Goal: Task Accomplishment & Management: Complete application form

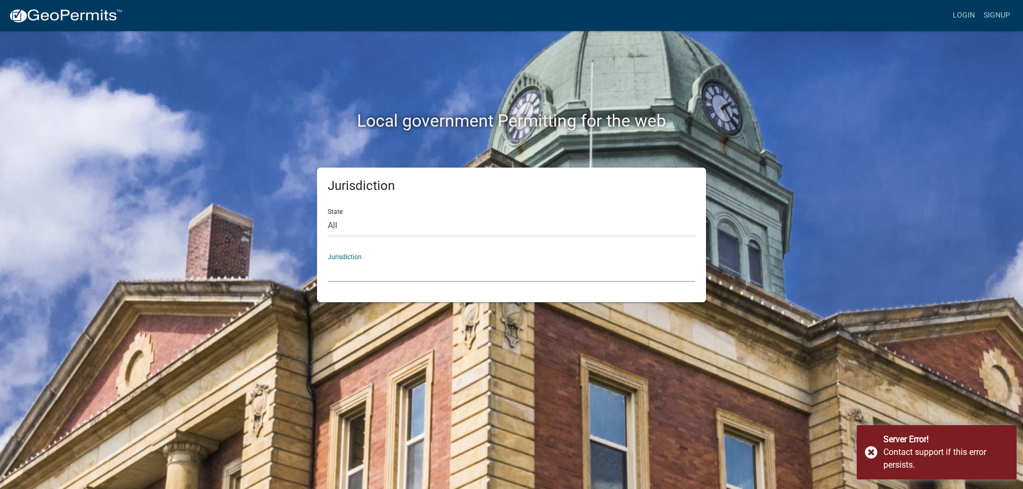
click at [359, 264] on select "Custer County, Colorado Carroll County, Georgia Cook County, Georgia Crawford C…" at bounding box center [511, 271] width 367 height 22
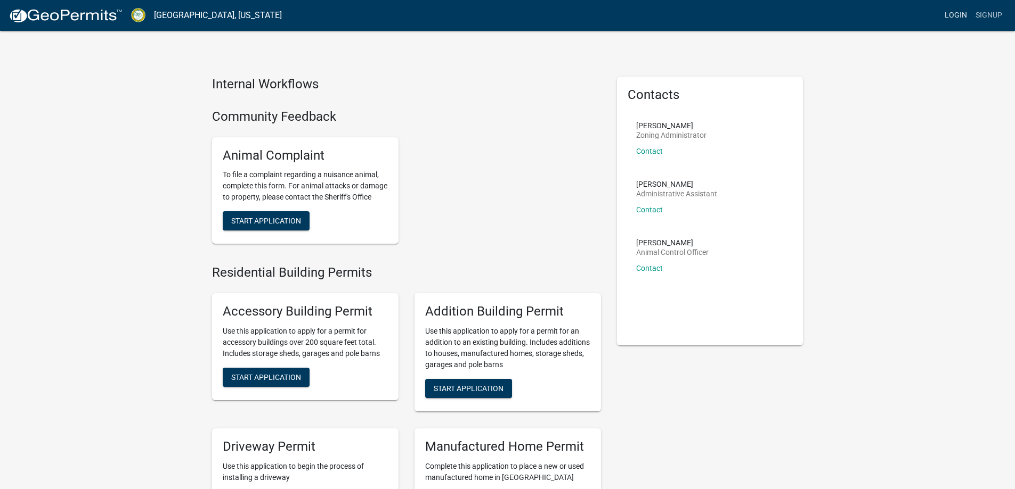
click at [956, 14] on link "Login" at bounding box center [955, 15] width 31 height 20
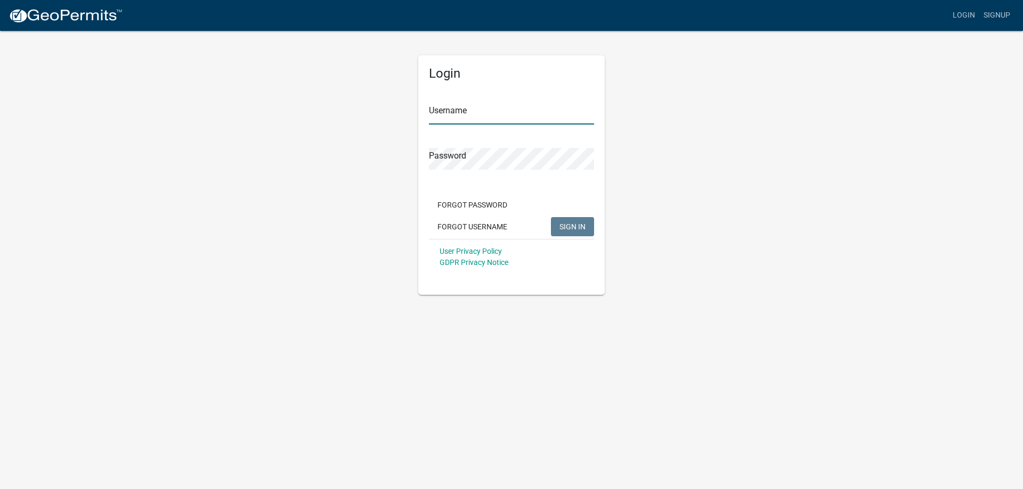
type input "l.kriz"
click at [578, 224] on span "SIGN IN" at bounding box center [572, 226] width 26 height 9
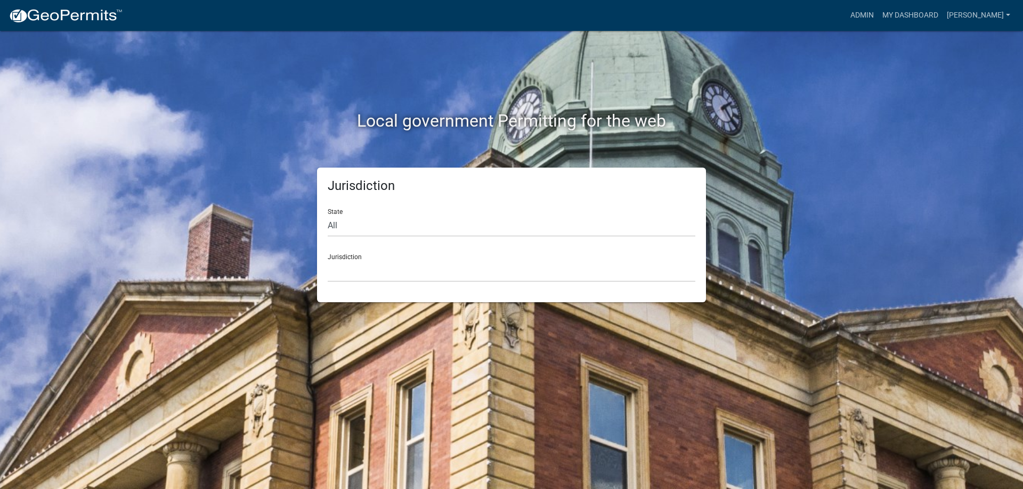
click at [336, 252] on div "Jurisdiction Custer County, Colorado Carroll County, Georgia Cook County, Georg…" at bounding box center [511, 264] width 367 height 37
click at [342, 269] on select "Custer County, Colorado Carroll County, Georgia Cook County, Georgia Crawford C…" at bounding box center [511, 271] width 367 height 22
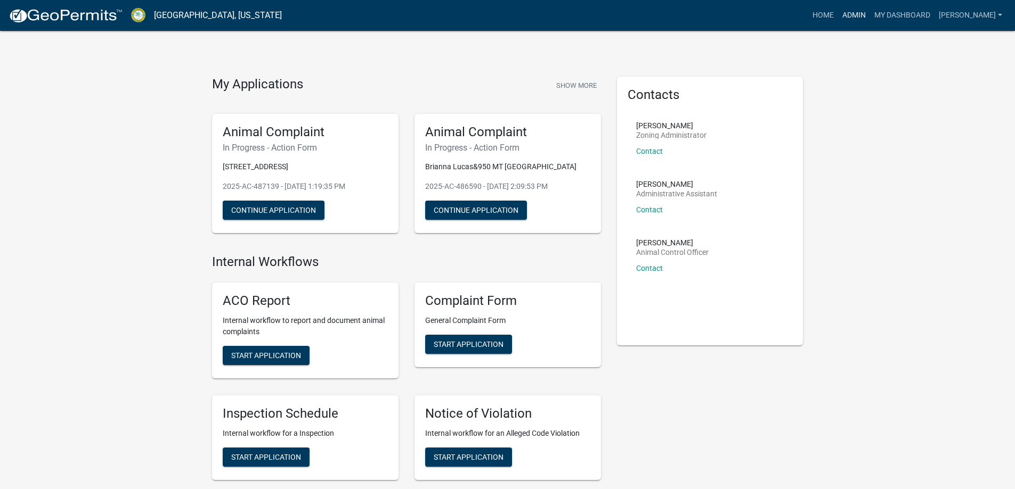
click at [870, 10] on link "Admin" at bounding box center [854, 15] width 32 height 20
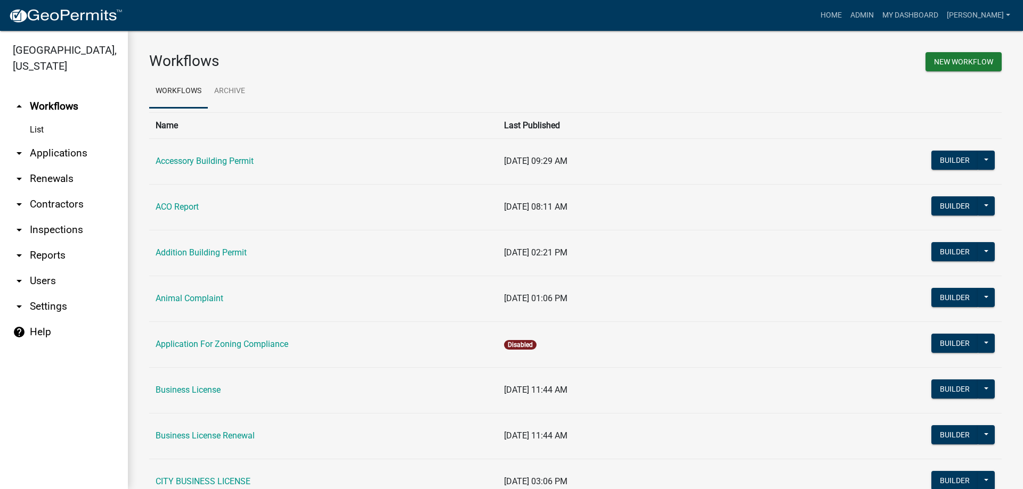
click at [51, 161] on link "arrow_drop_down Applications" at bounding box center [64, 154] width 128 height 26
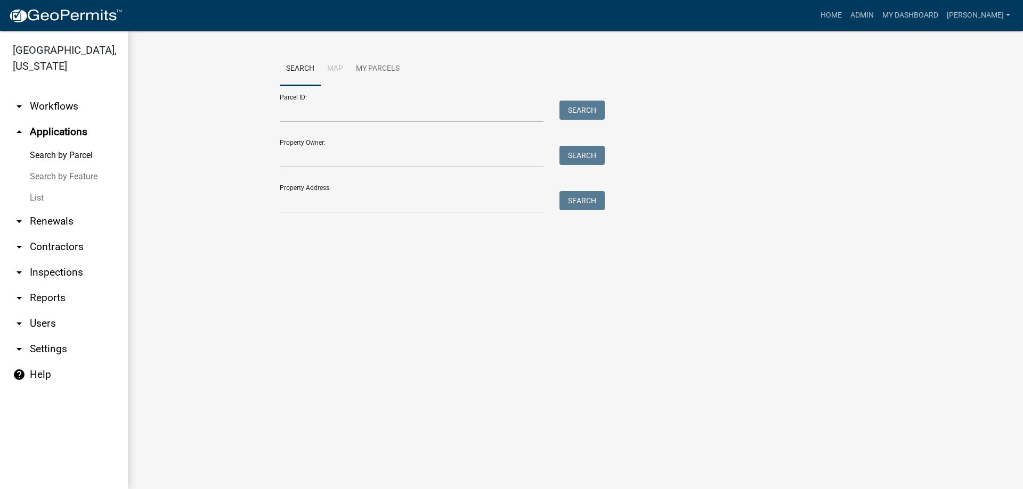
click at [70, 193] on link "List" at bounding box center [64, 197] width 128 height 21
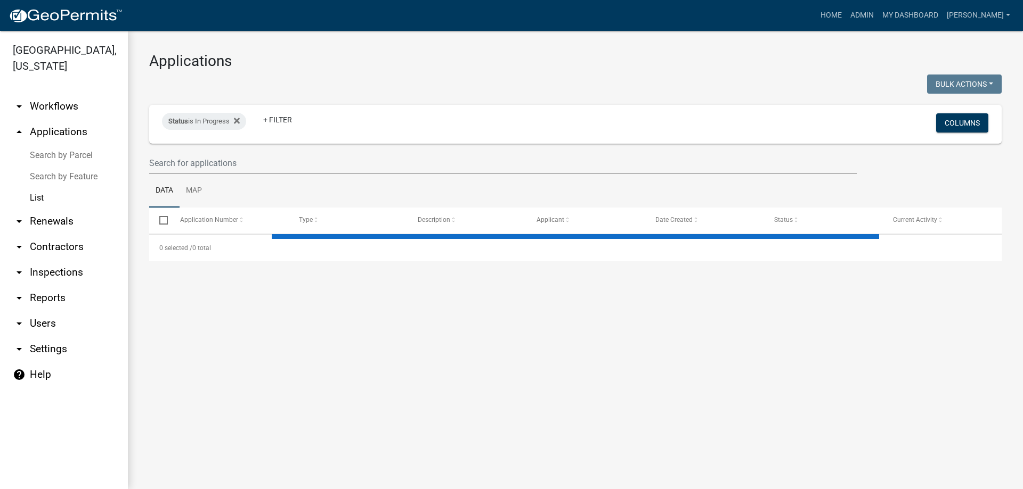
select select "3: 100"
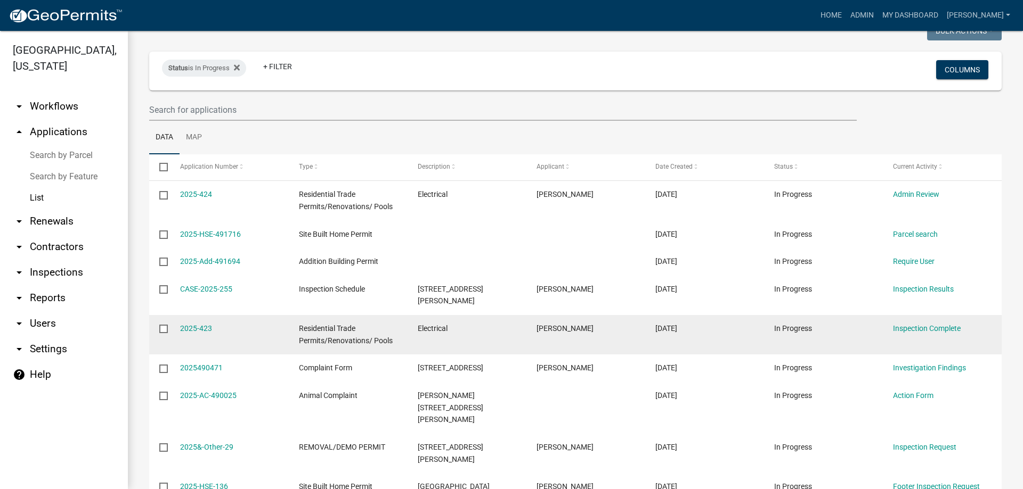
scroll to position [160, 0]
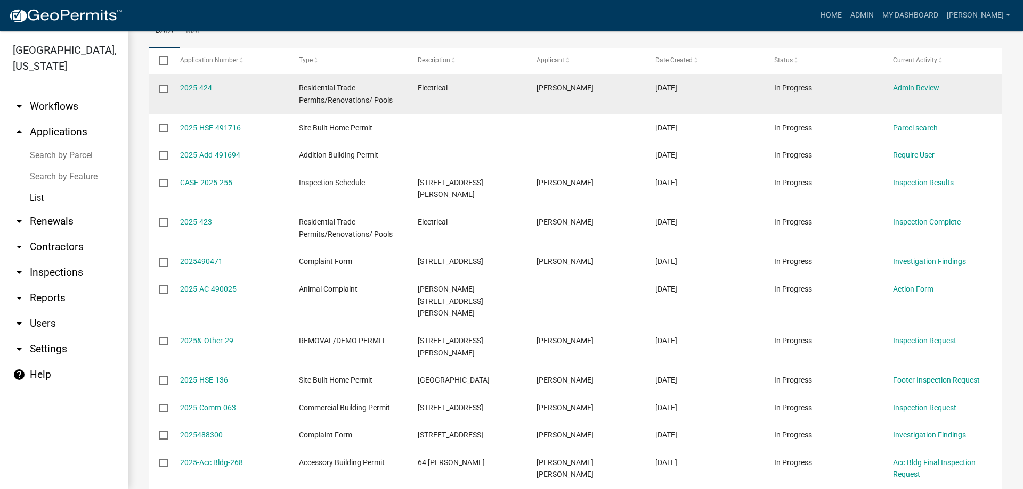
click at [210, 93] on div "2025-424" at bounding box center [229, 88] width 99 height 12
click at [207, 89] on link "2025-424" at bounding box center [196, 88] width 32 height 9
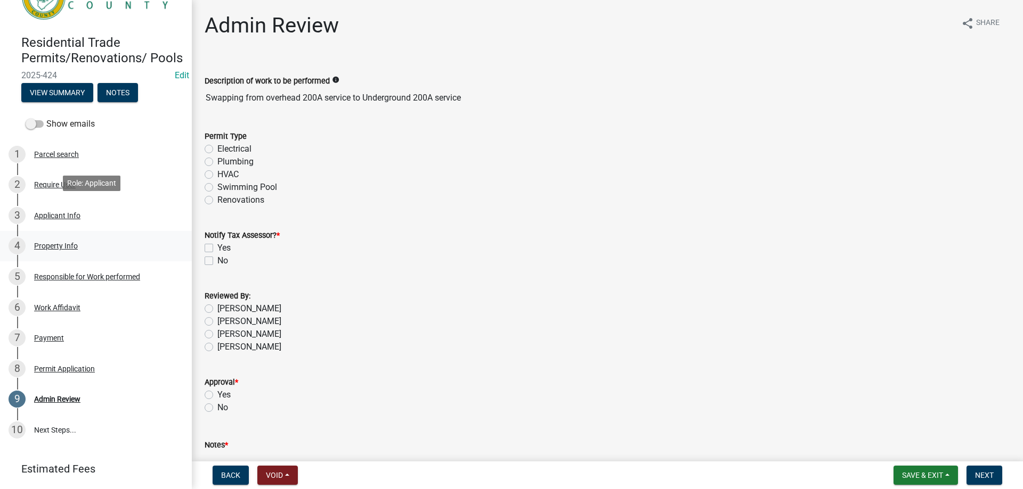
scroll to position [107, 0]
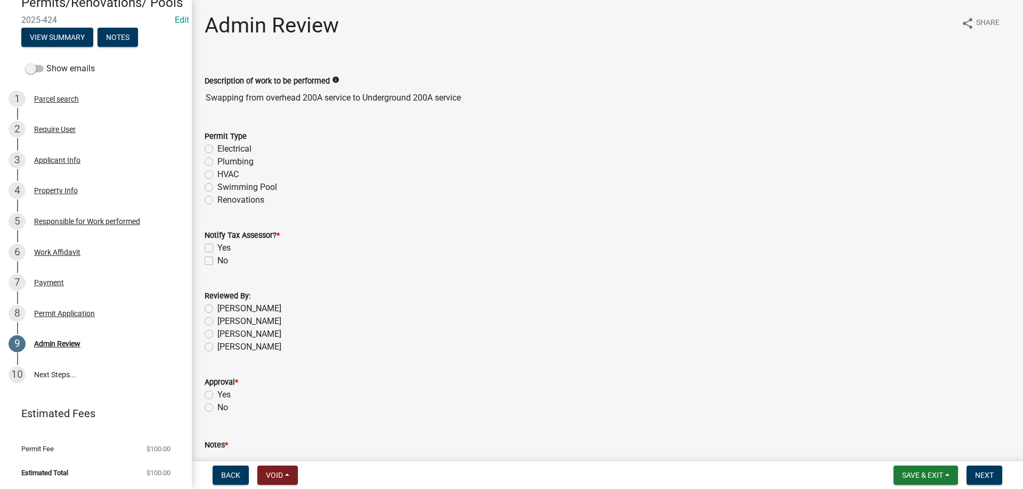
click at [203, 147] on div "Permit Type Electrical Plumbing HVAC Swimming Pool Renovations" at bounding box center [607, 161] width 821 height 89
click at [204, 145] on div "Permit Type Electrical Plumbing HVAC Swimming Pool Renovations" at bounding box center [607, 161] width 821 height 89
click at [217, 149] on label "Electrical" at bounding box center [234, 149] width 34 height 13
click at [217, 149] on input "Electrical" at bounding box center [220, 146] width 7 height 7
radio input "true"
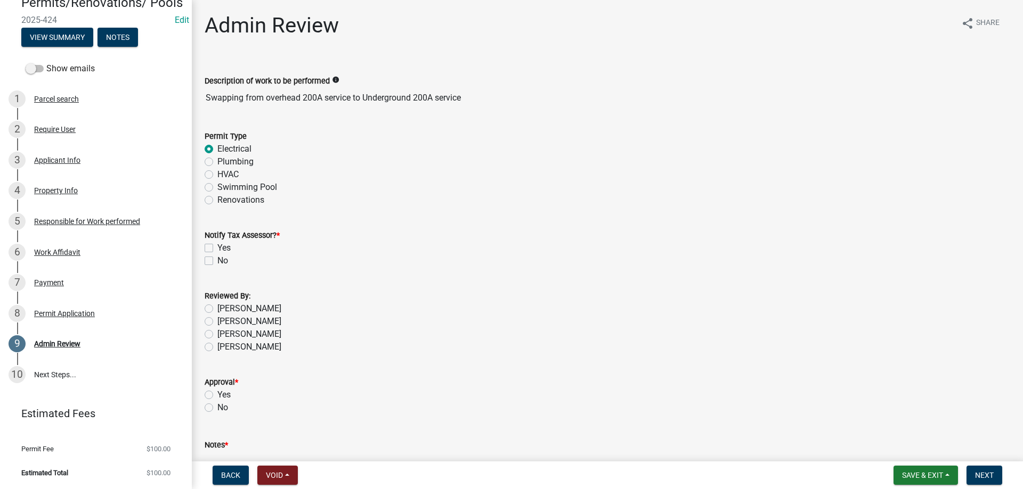
click at [217, 262] on label "No" at bounding box center [222, 261] width 11 height 13
click at [217, 261] on input "No" at bounding box center [220, 258] width 7 height 7
checkbox input "true"
checkbox input "false"
checkbox input "true"
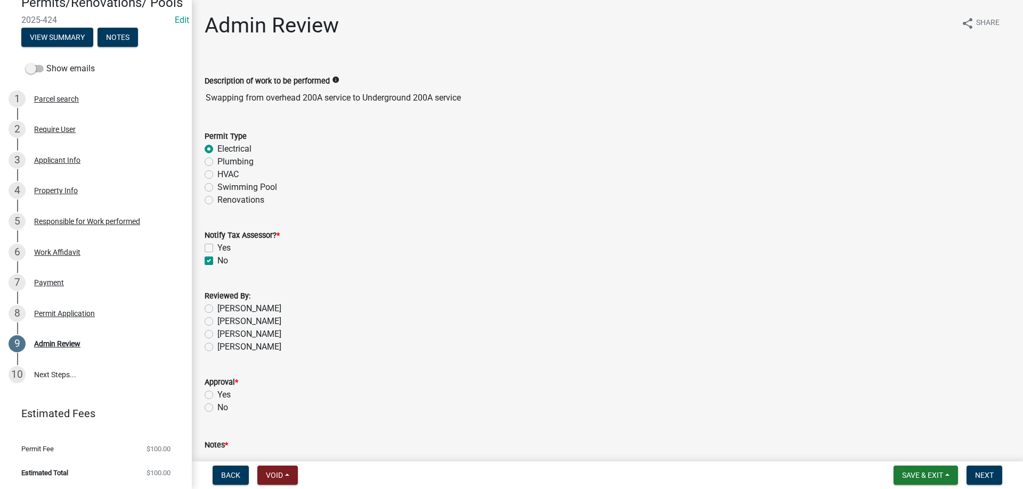
click at [217, 346] on label "Layla Kriz" at bounding box center [249, 347] width 64 height 13
click at [217, 346] on input "Layla Kriz" at bounding box center [220, 344] width 7 height 7
radio input "true"
click at [217, 396] on label "Yes" at bounding box center [223, 395] width 13 height 13
click at [217, 396] on input "Yes" at bounding box center [220, 392] width 7 height 7
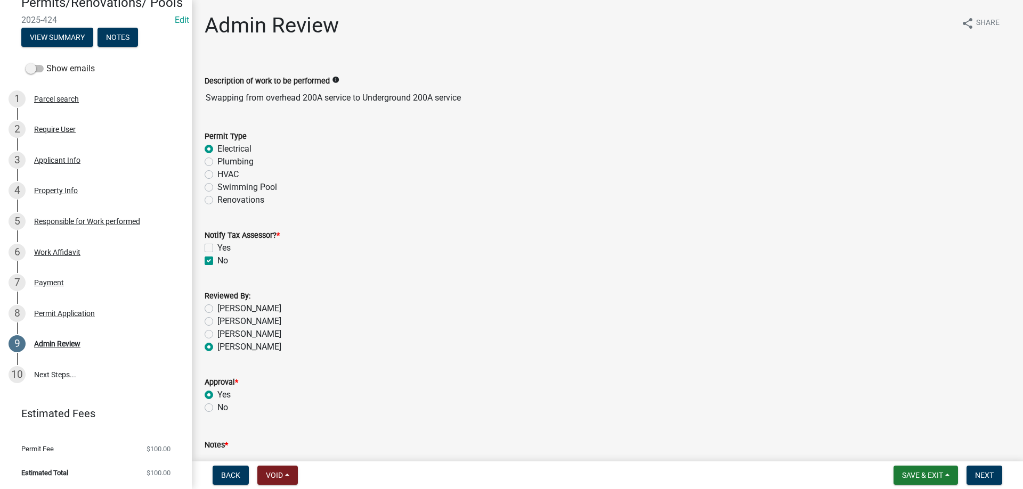
radio input "true"
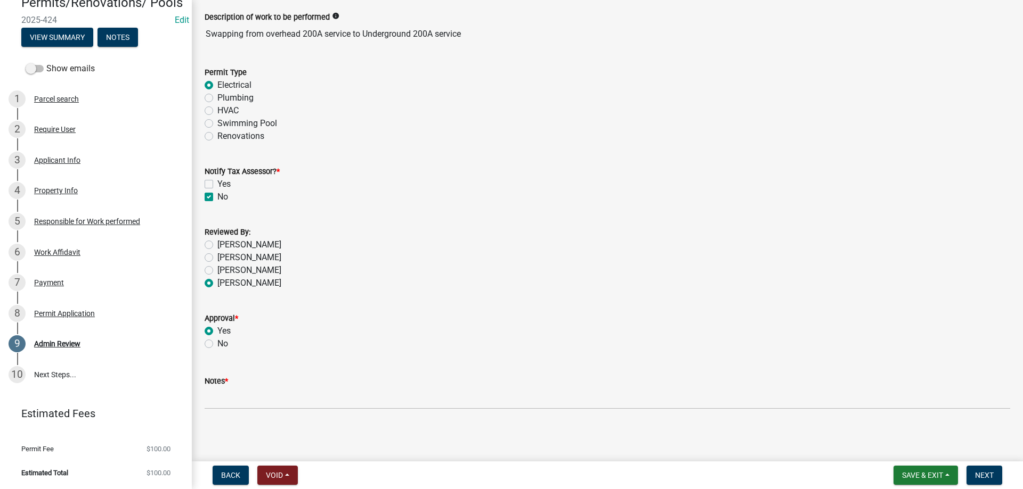
scroll to position [66, 0]
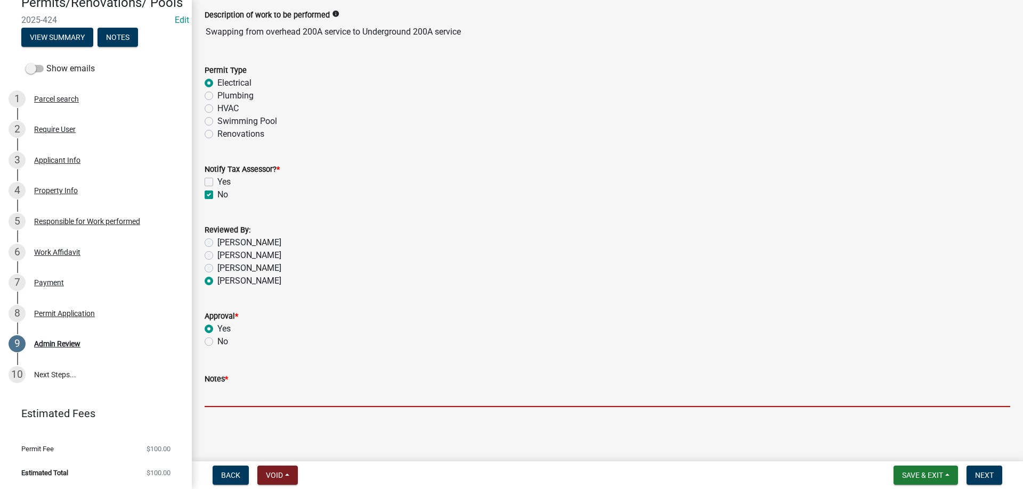
click at [306, 396] on input "Notes *" at bounding box center [607, 397] width 805 height 22
type input "n/a"
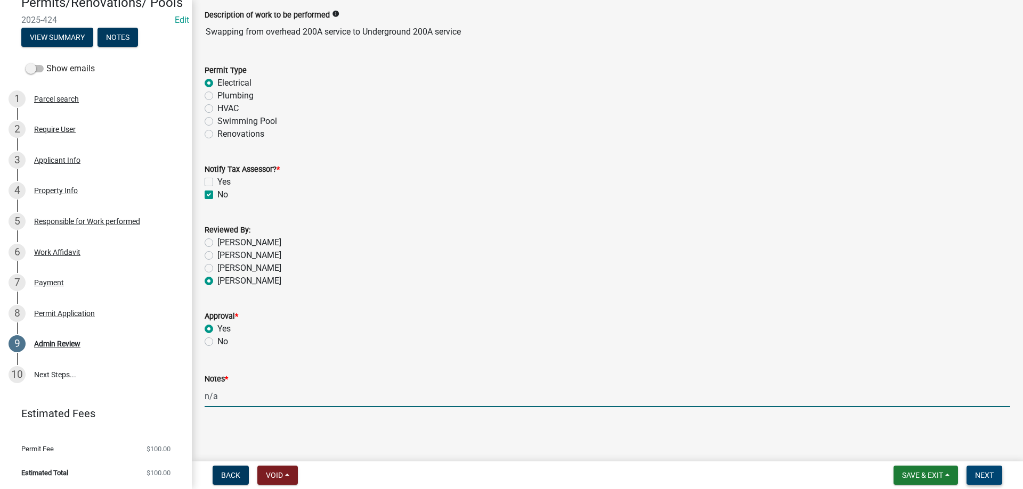
click at [974, 468] on button "Next" at bounding box center [984, 475] width 36 height 19
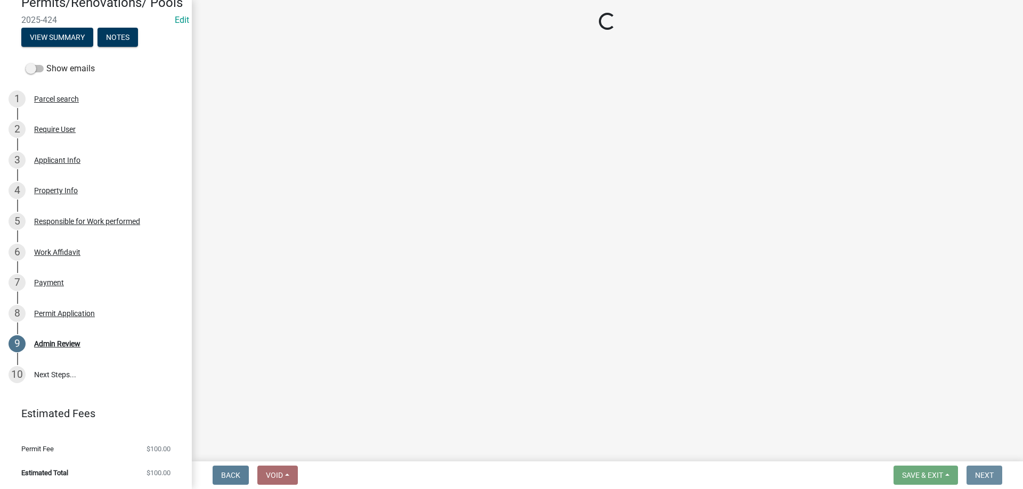
scroll to position [0, 0]
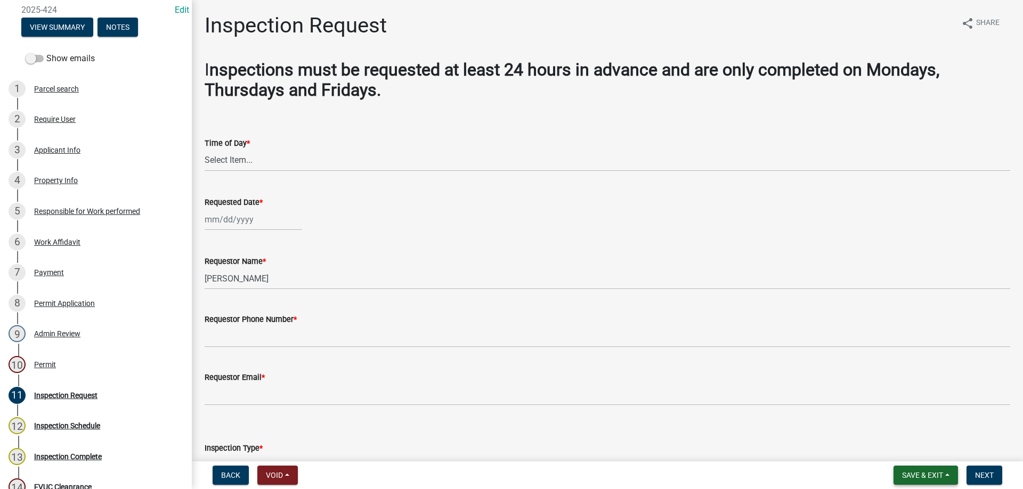
click at [926, 476] on span "Save & Exit" at bounding box center [922, 475] width 41 height 9
click at [916, 452] on button "Save & Exit" at bounding box center [914, 448] width 85 height 26
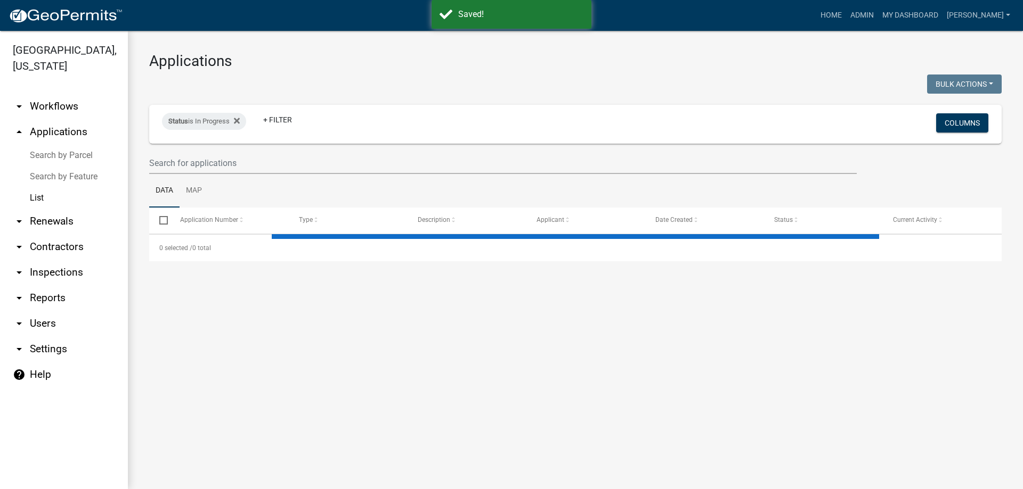
select select "3: 100"
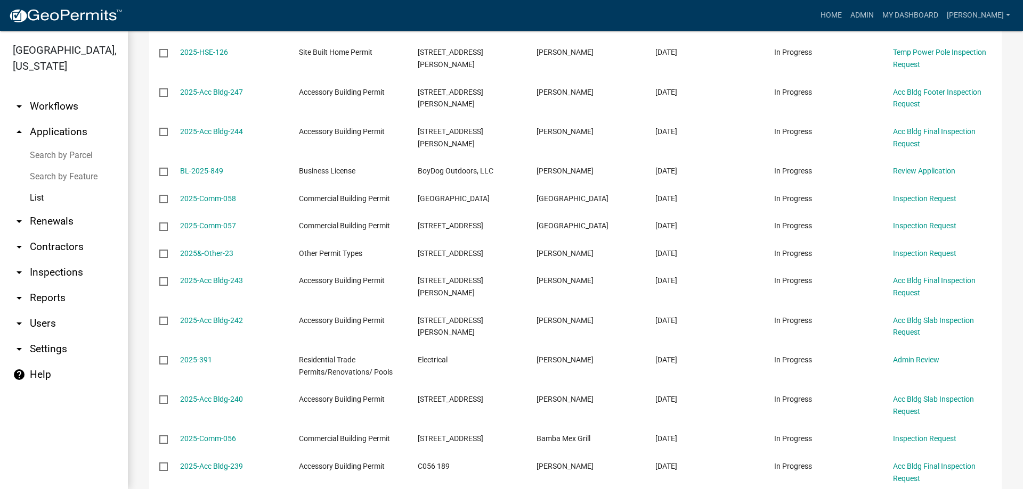
scroll to position [3302, 0]
